Goal: Find specific page/section: Find specific page/section

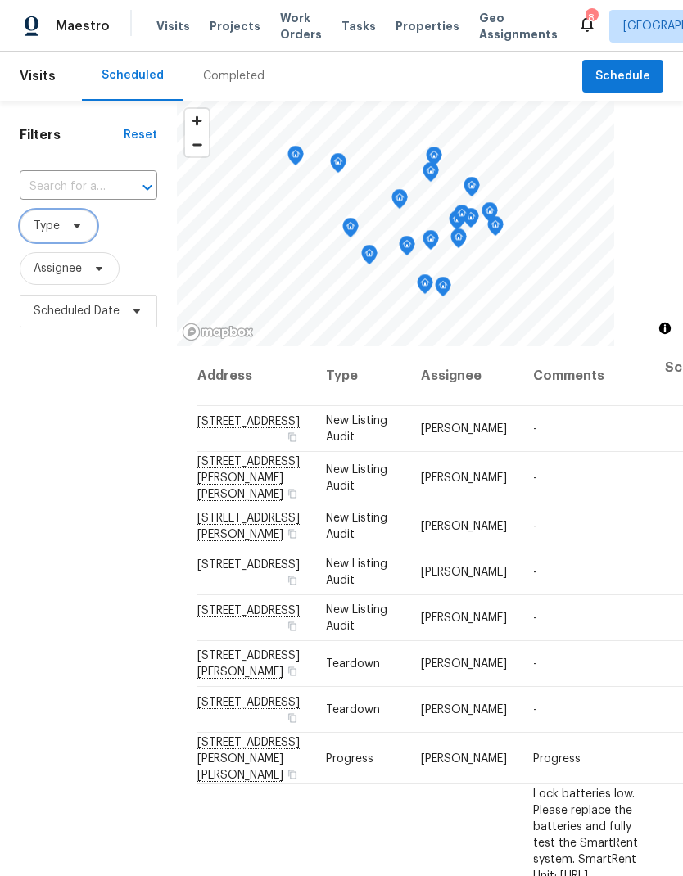
click at [76, 233] on icon at bounding box center [76, 225] width 13 height 13
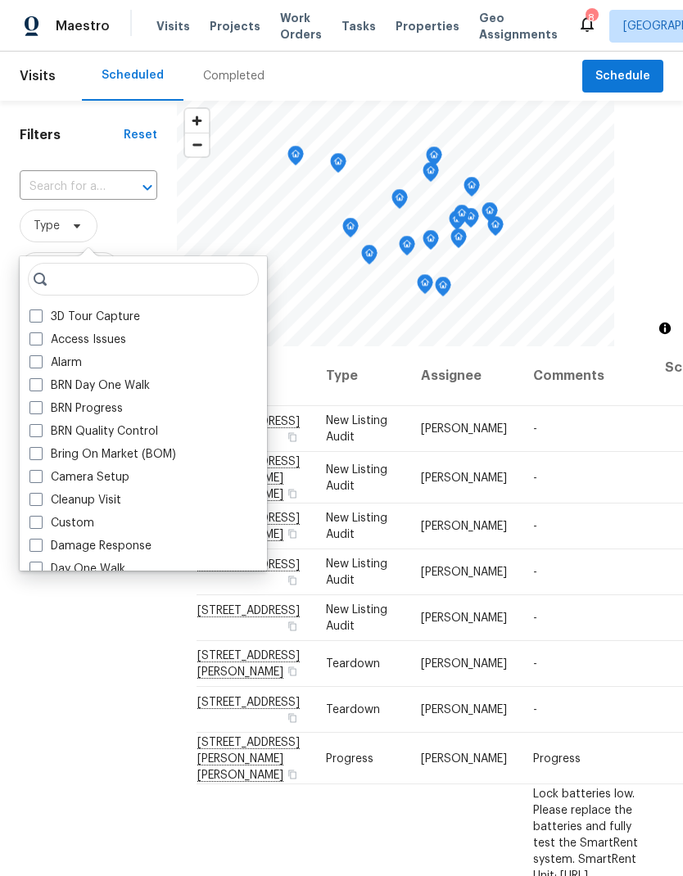
click at [398, 66] on div "Scheduled Completed" at bounding box center [332, 76] width 500 height 49
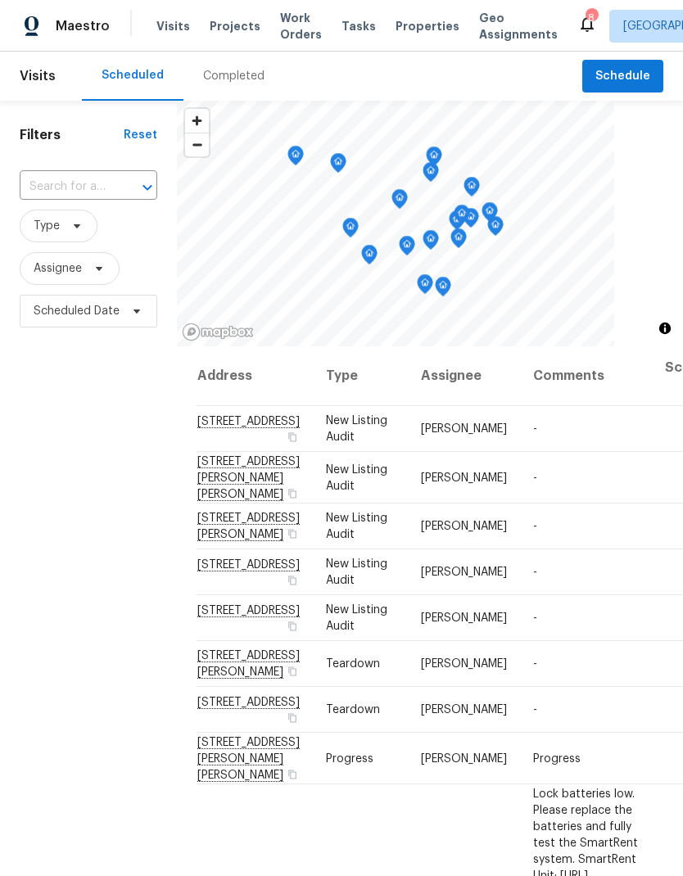
click at [237, 33] on span "Projects" at bounding box center [235, 26] width 51 height 16
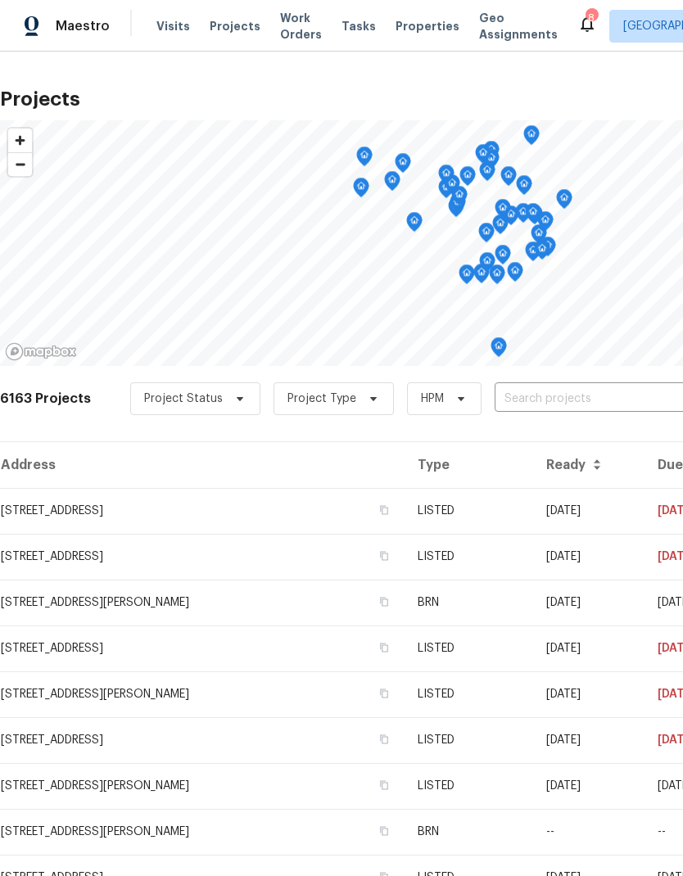
click at [548, 400] on input "text" at bounding box center [589, 398] width 188 height 25
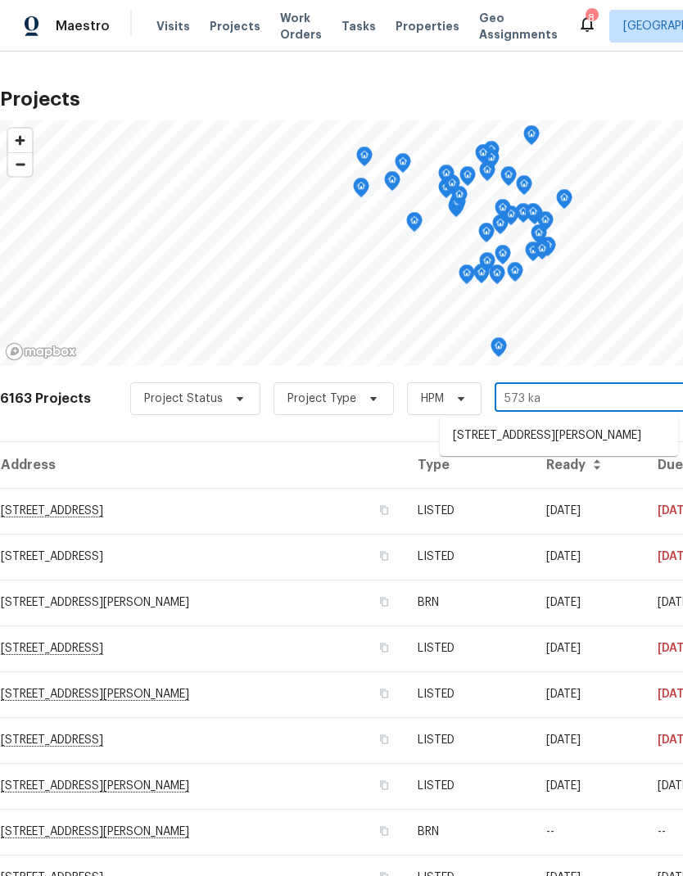
type input "573 [PERSON_NAME]"
click at [539, 439] on li "[STREET_ADDRESS][PERSON_NAME]" at bounding box center [559, 436] width 238 height 27
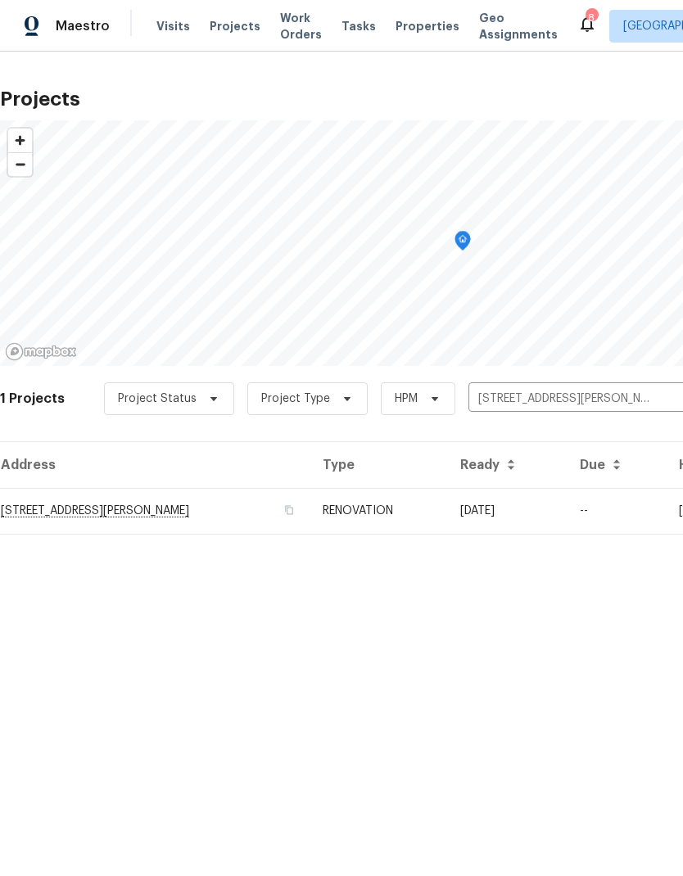
click at [111, 518] on td "[STREET_ADDRESS][PERSON_NAME]" at bounding box center [155, 511] width 310 height 46
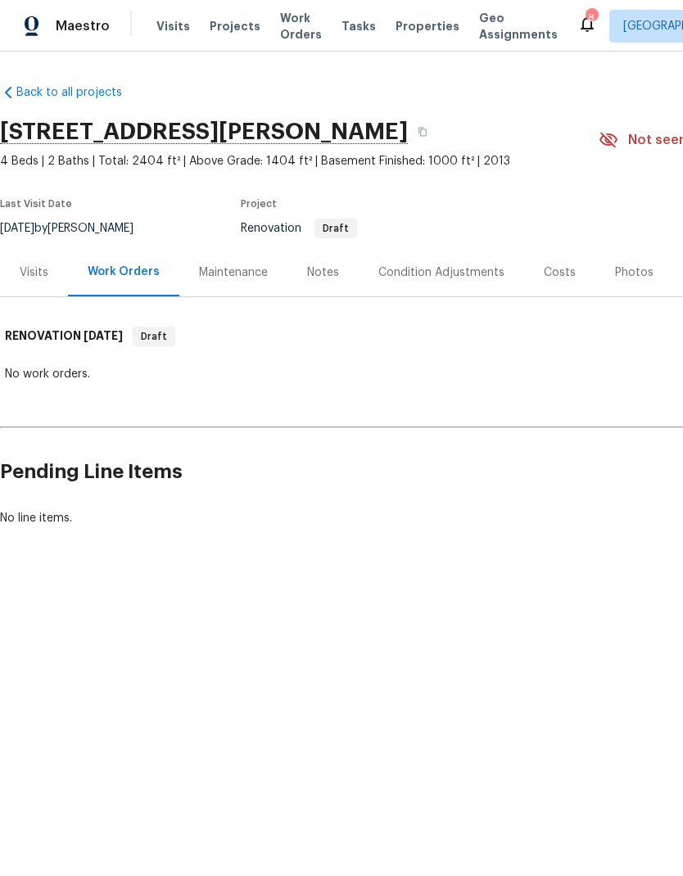
click at [330, 277] on div "Notes" at bounding box center [323, 272] width 32 height 16
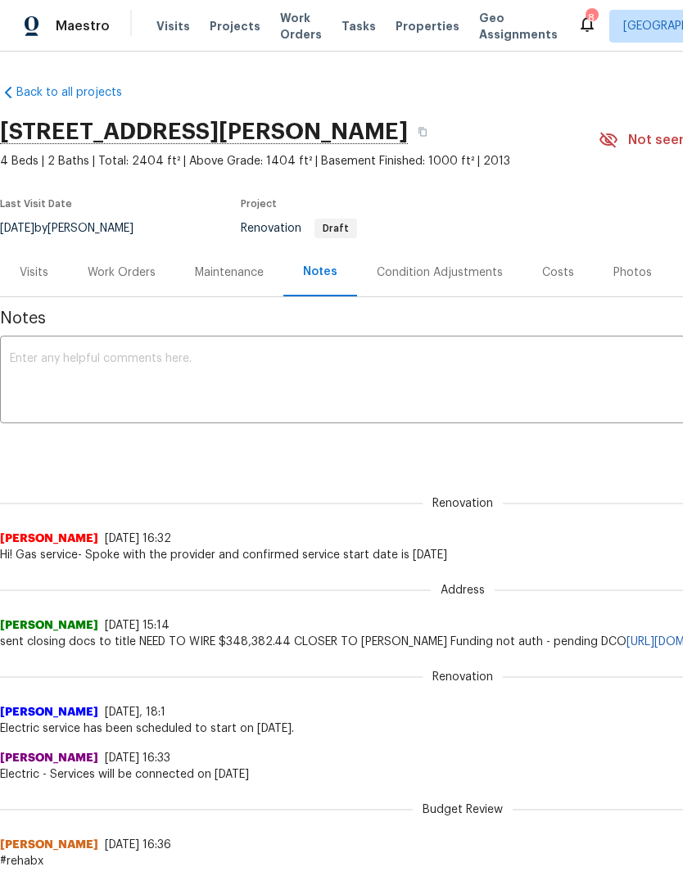
click at [423, 270] on div "Condition Adjustments" at bounding box center [440, 272] width 126 height 16
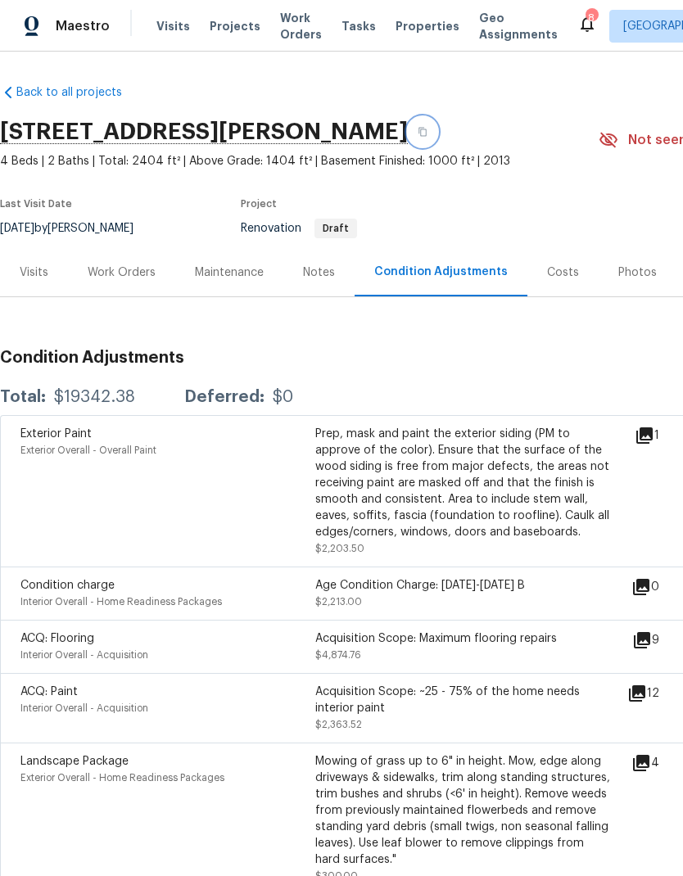
click at [418, 132] on icon "button" at bounding box center [423, 132] width 10 height 10
